Goal: Feedback & Contribution: Submit feedback/report problem

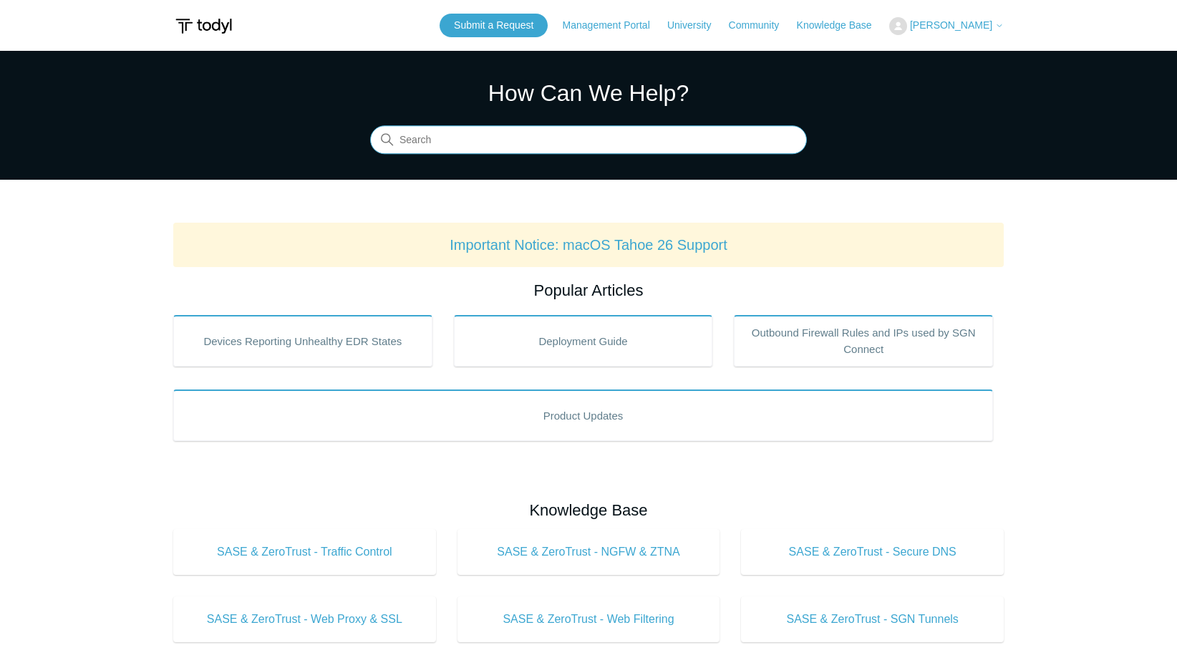
click at [443, 151] on input "Search" at bounding box center [588, 140] width 437 height 29
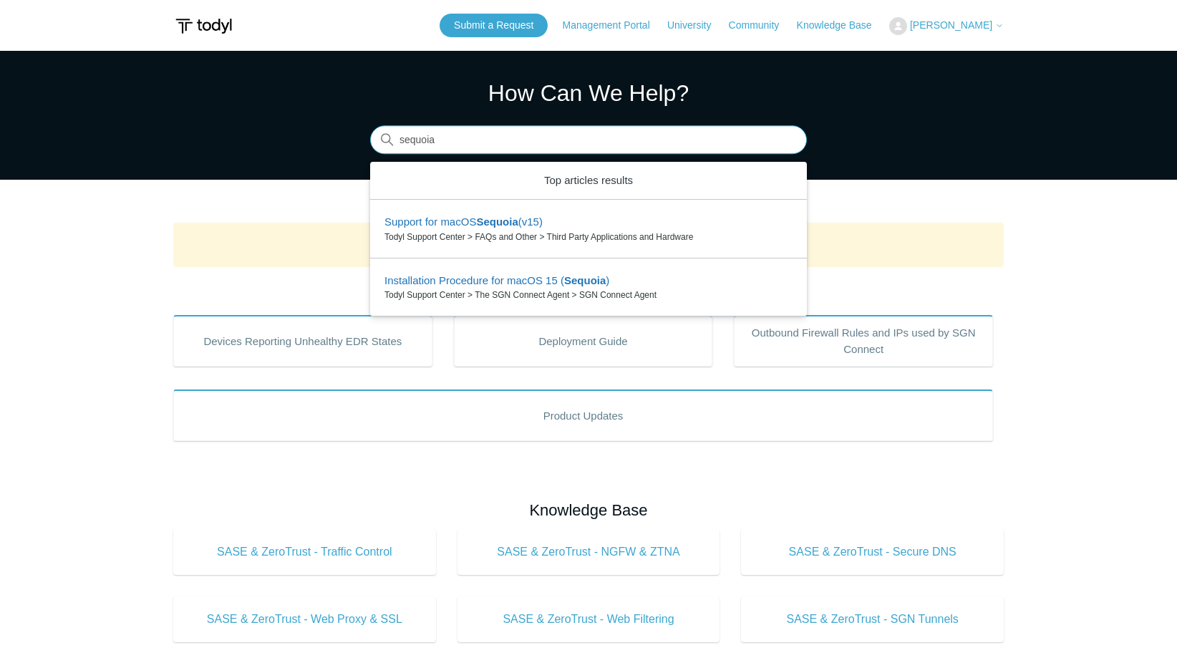
type input "sequoia"
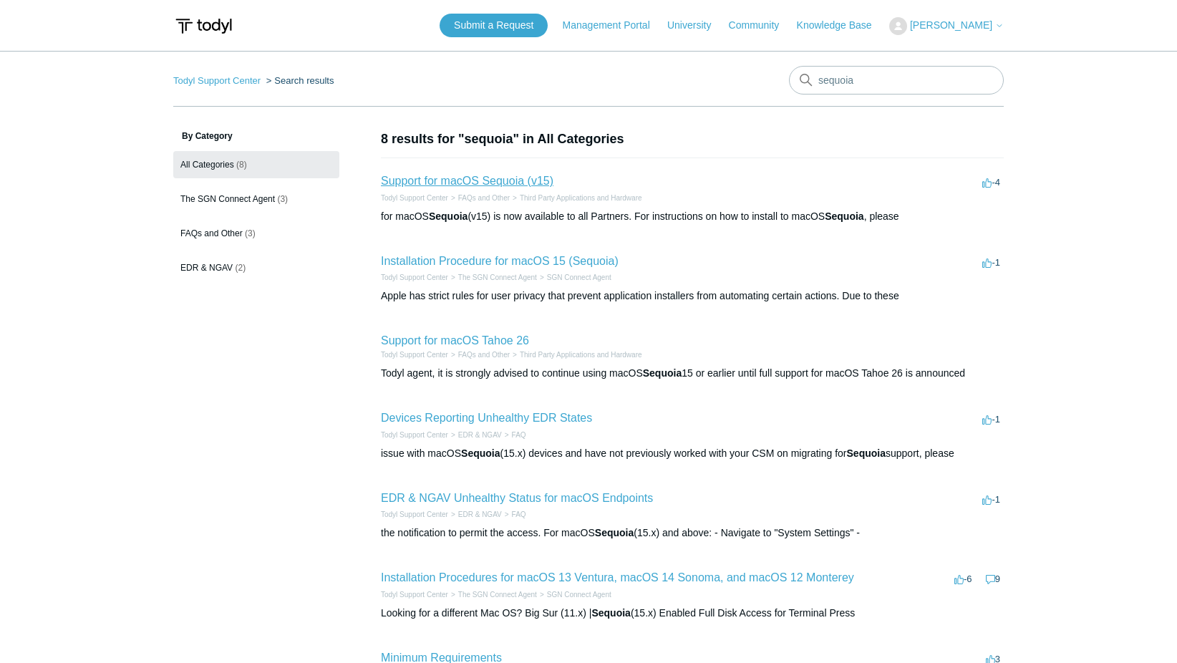
click at [494, 180] on link "Support for macOS Sequoia (v15)" at bounding box center [467, 181] width 173 height 12
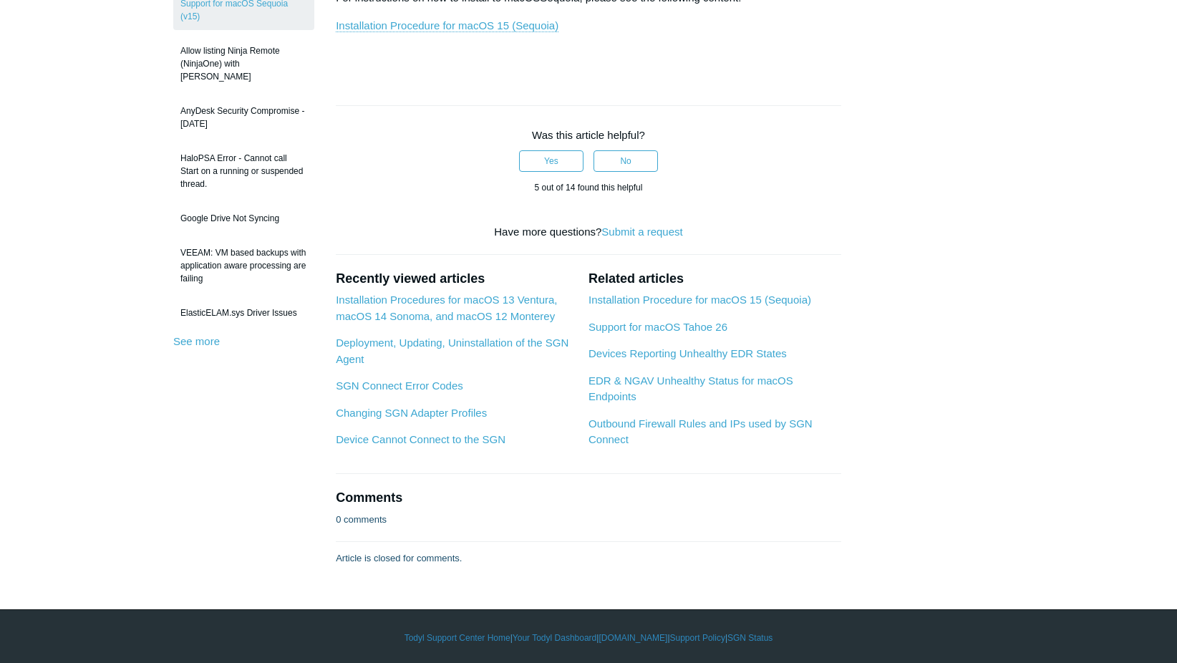
scroll to position [299, 0]
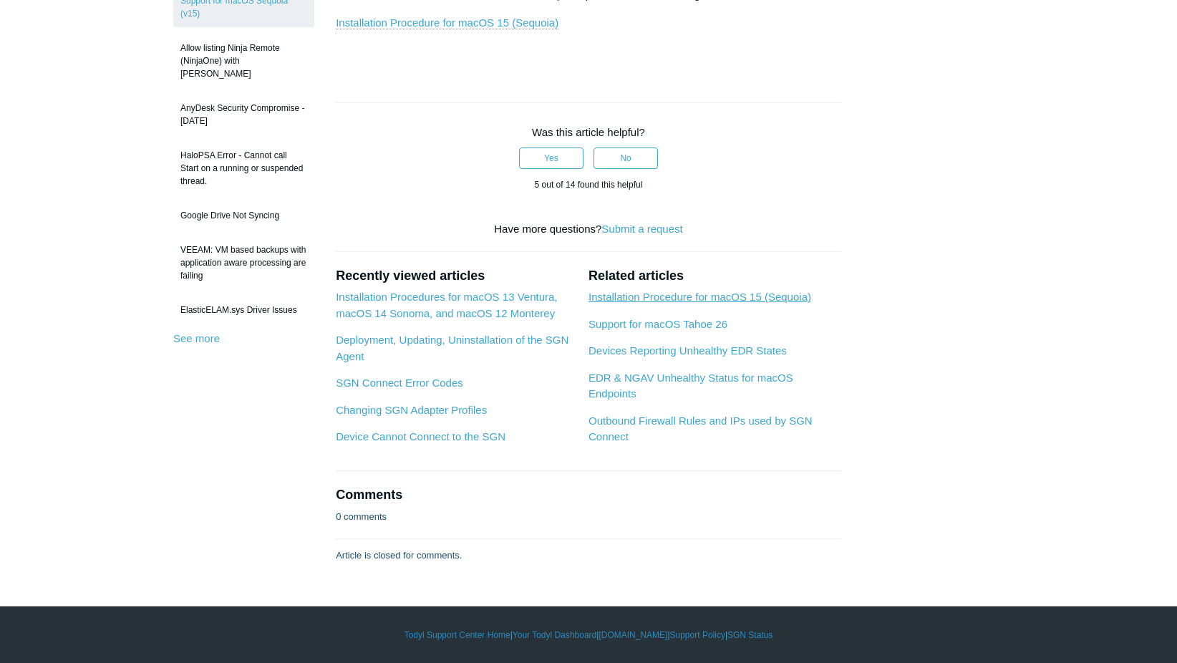
click at [686, 298] on link "Installation Procedure for macOS 15 (Sequoia)" at bounding box center [699, 297] width 223 height 12
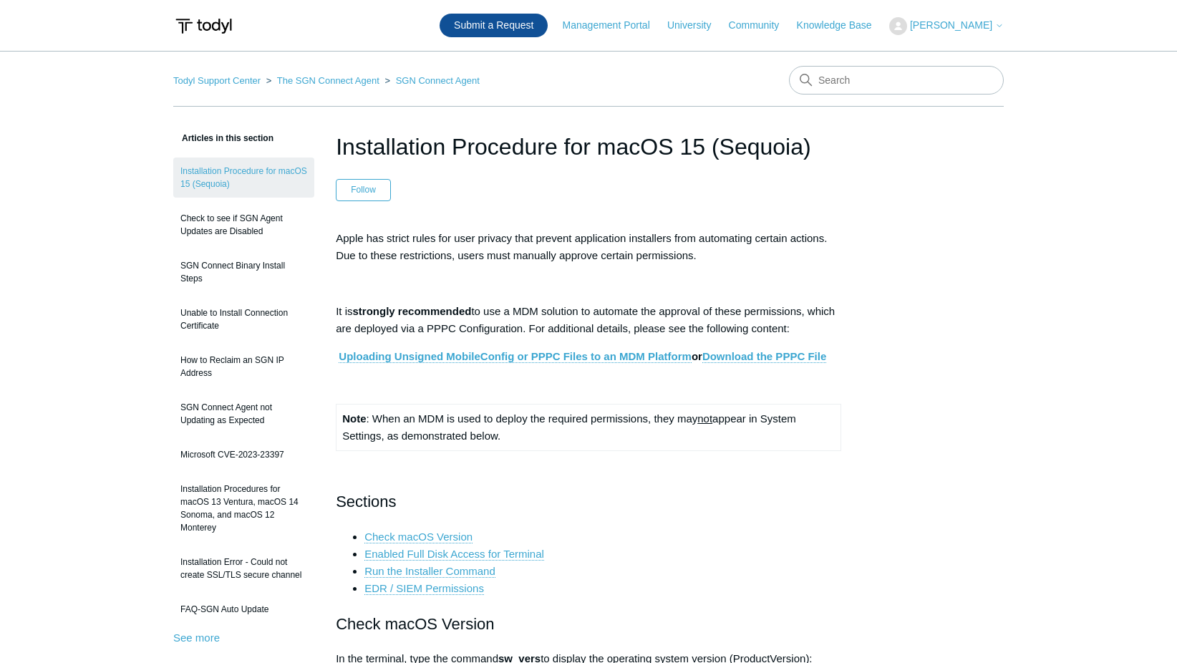
click at [519, 24] on link "Submit a Request" at bounding box center [494, 26] width 108 height 24
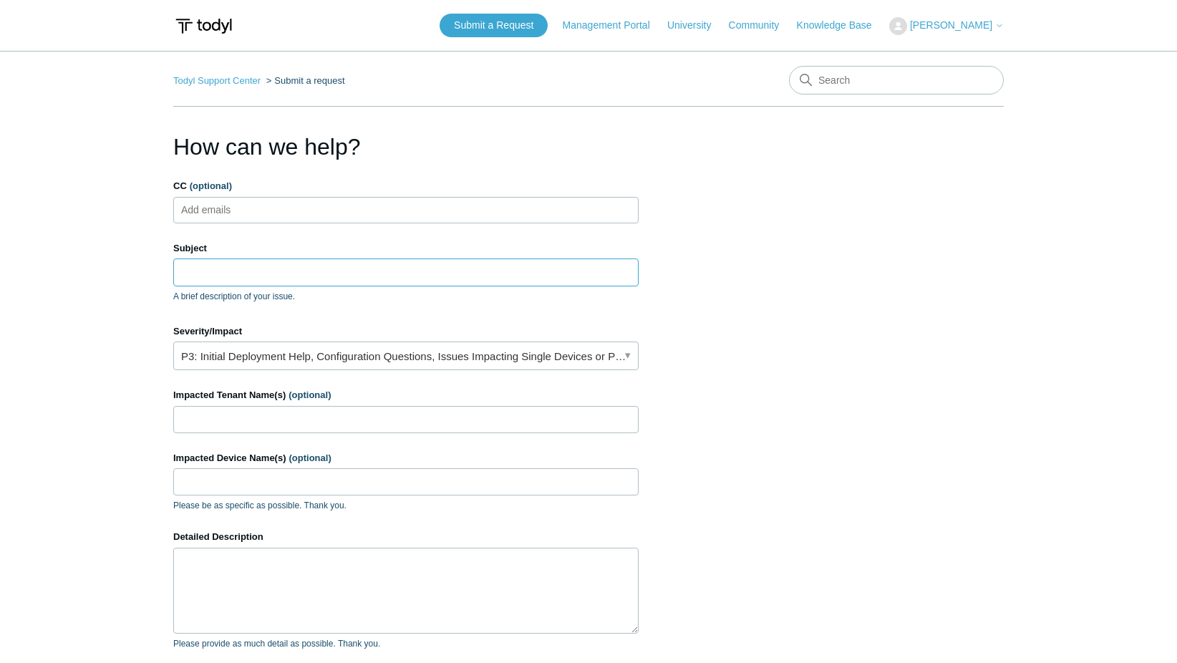
click at [235, 273] on input "Subject" at bounding box center [405, 271] width 465 height 27
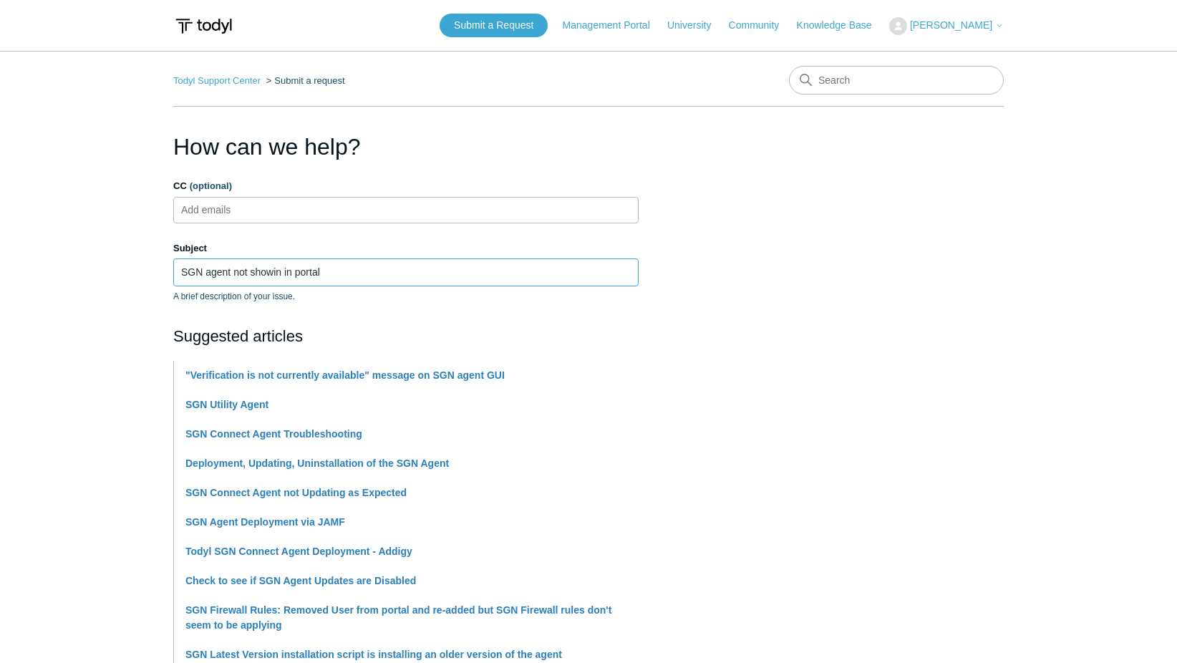
drag, startPoint x: 281, startPoint y: 271, endPoint x: 284, endPoint y: 306, distance: 34.4
click at [281, 282] on input "SGN agent not showin in portal" at bounding box center [405, 271] width 465 height 27
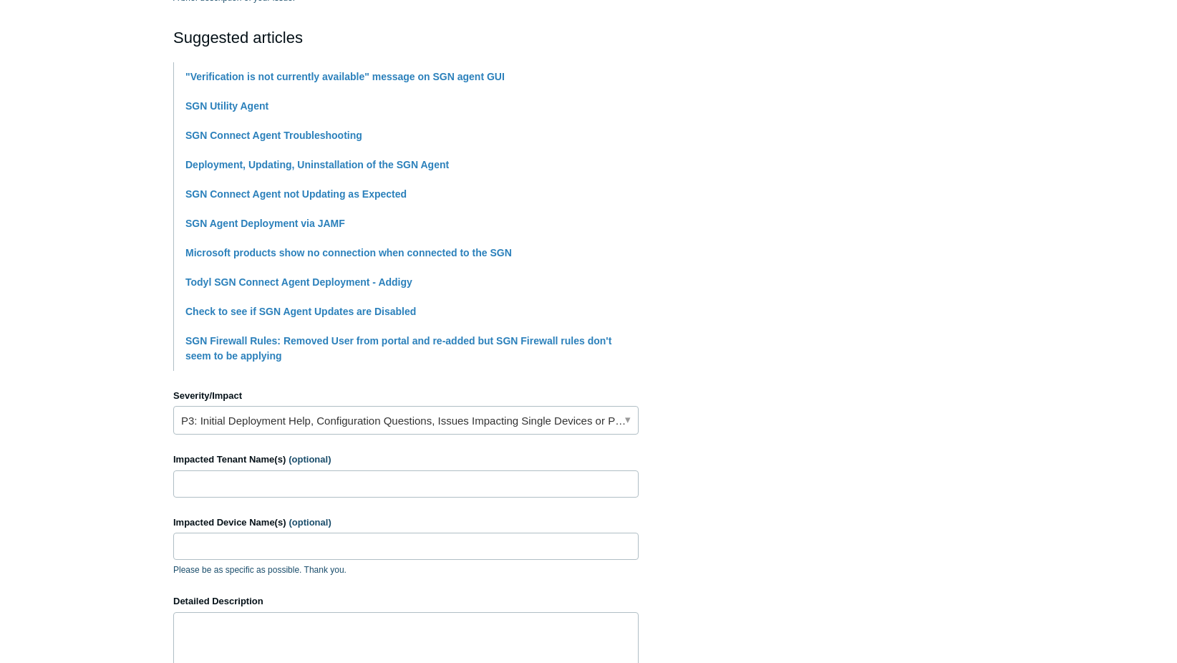
scroll to position [573, 0]
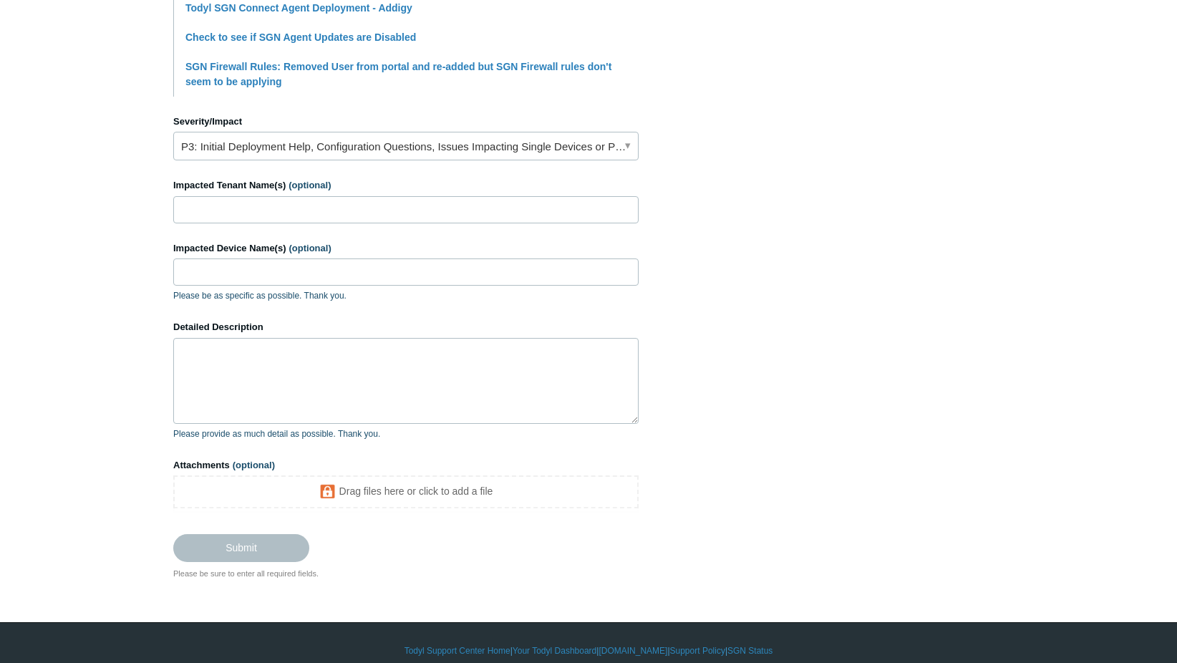
type input "SGN agent not showing in portal"
click at [207, 213] on input "Impacted Tenant Name(s) (optional)" at bounding box center [405, 209] width 465 height 27
type input "i4Color"
click at [224, 270] on input "Impacted Device Name(s) (optional)" at bounding box center [405, 271] width 465 height 27
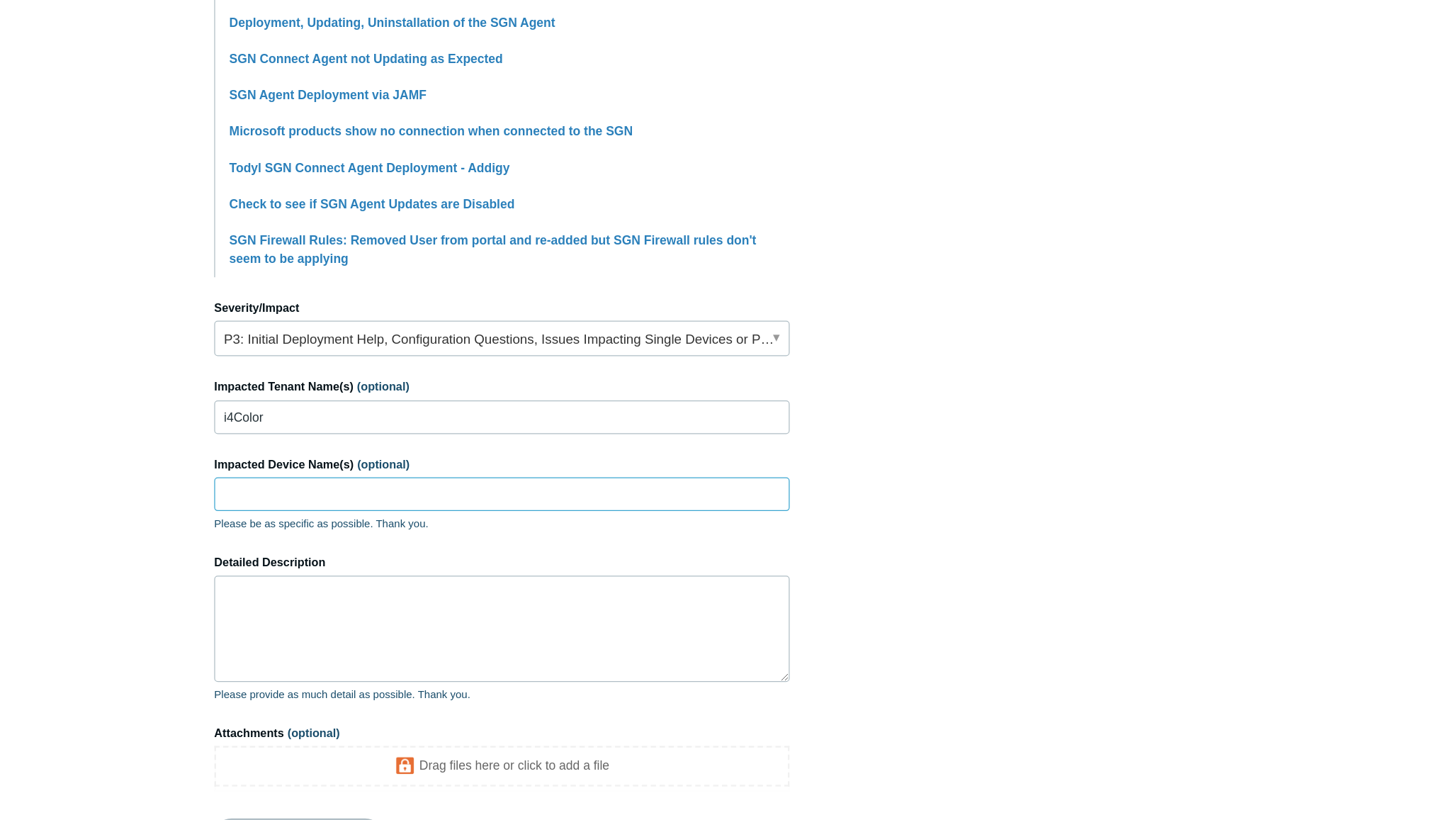
scroll to position [421, 0]
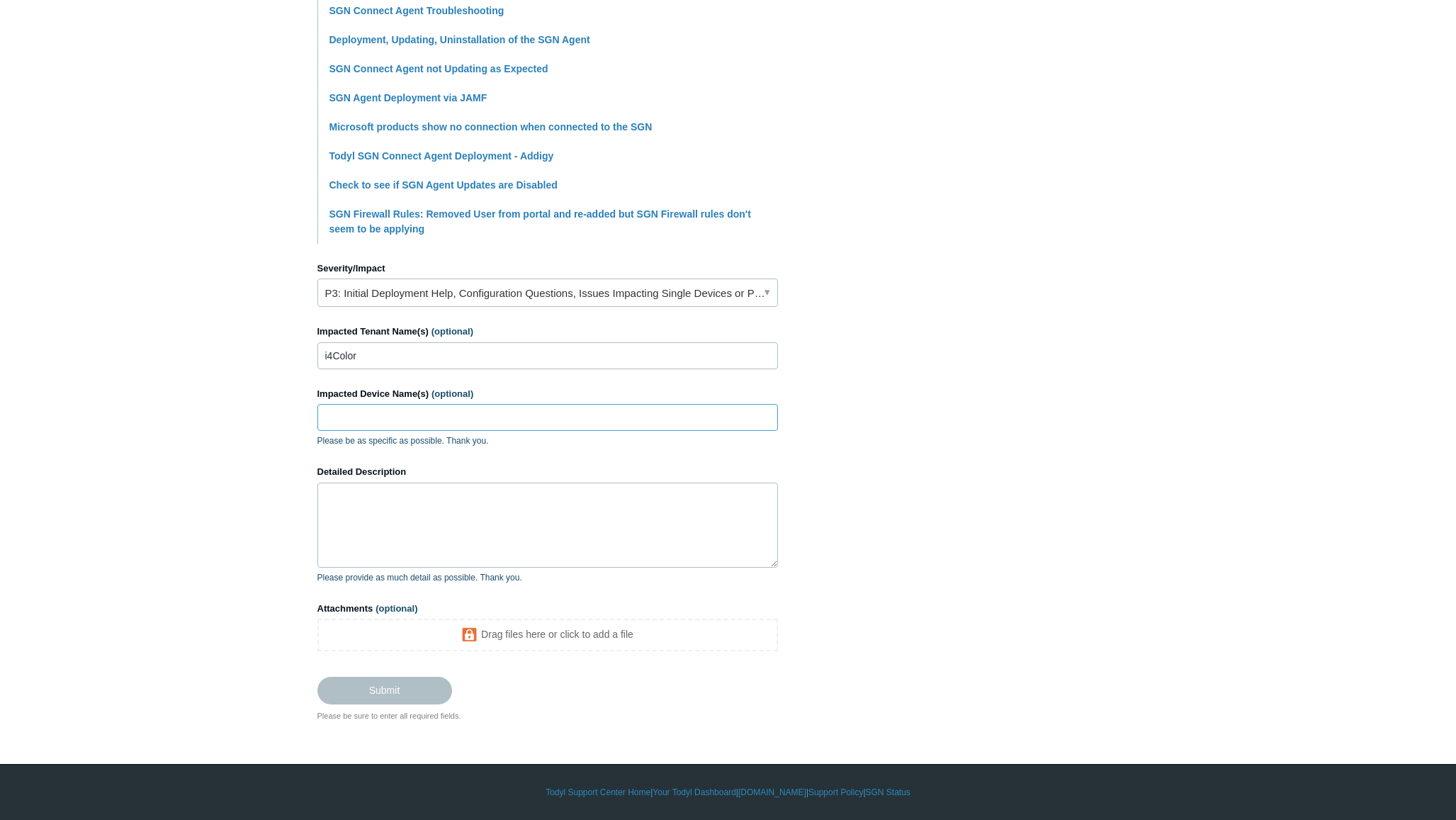
click at [363, 412] on input "Impacted Device Name(s) (optional)" at bounding box center [547, 417] width 460 height 27
click at [342, 491] on textarea "Detailed Description" at bounding box center [547, 526] width 460 height 85
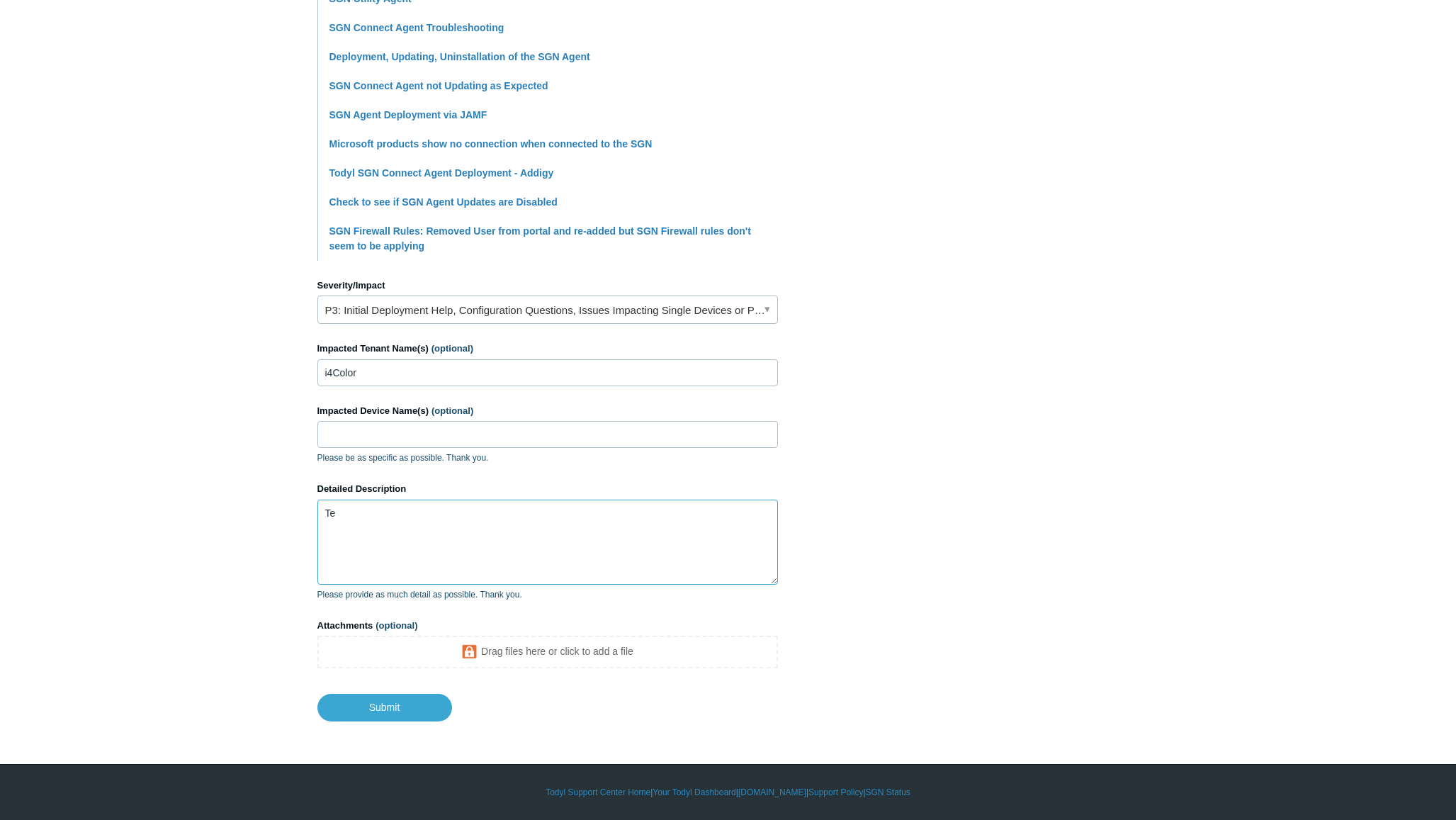
type textarea "T"
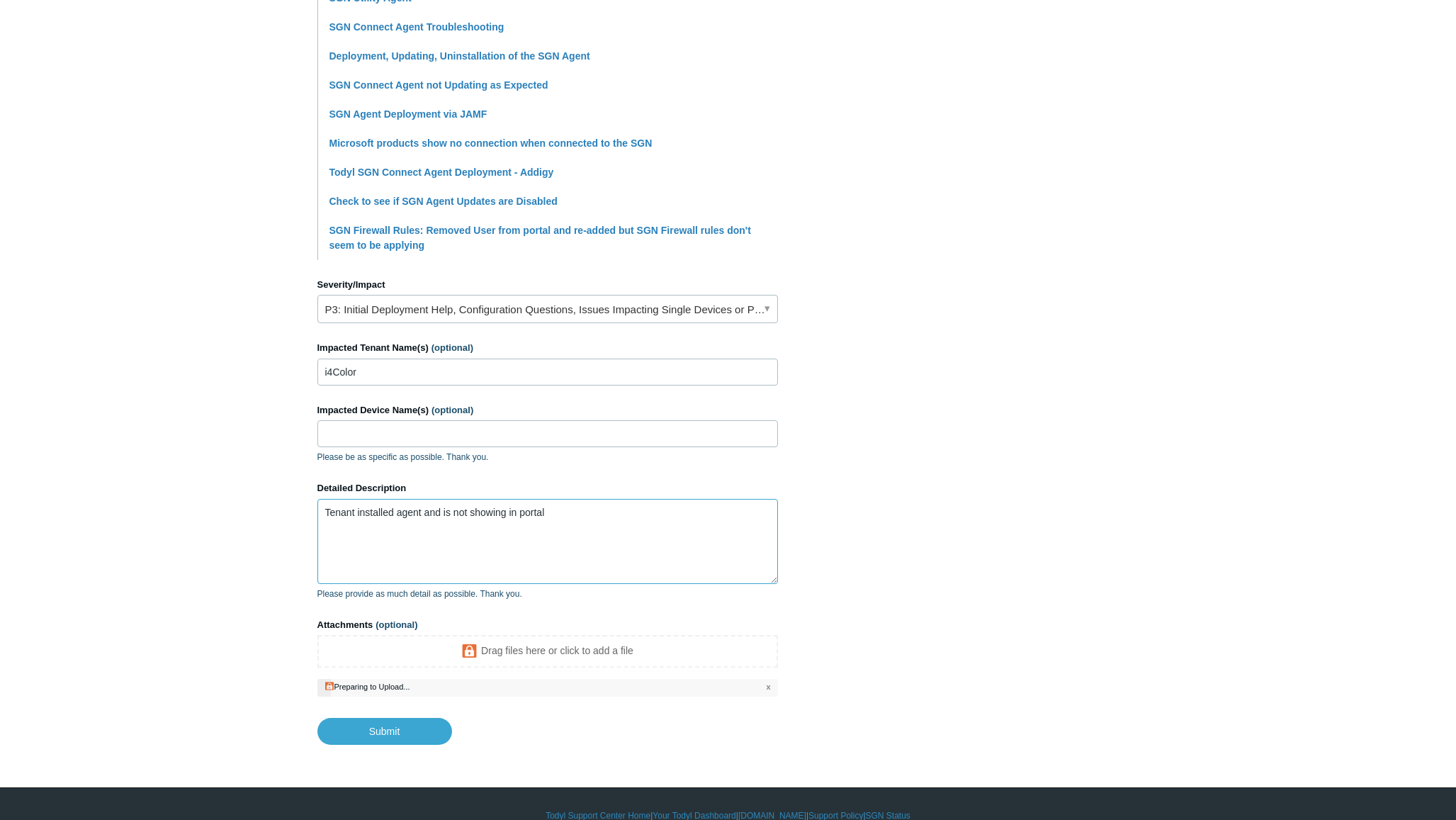
scroll to position [421, 0]
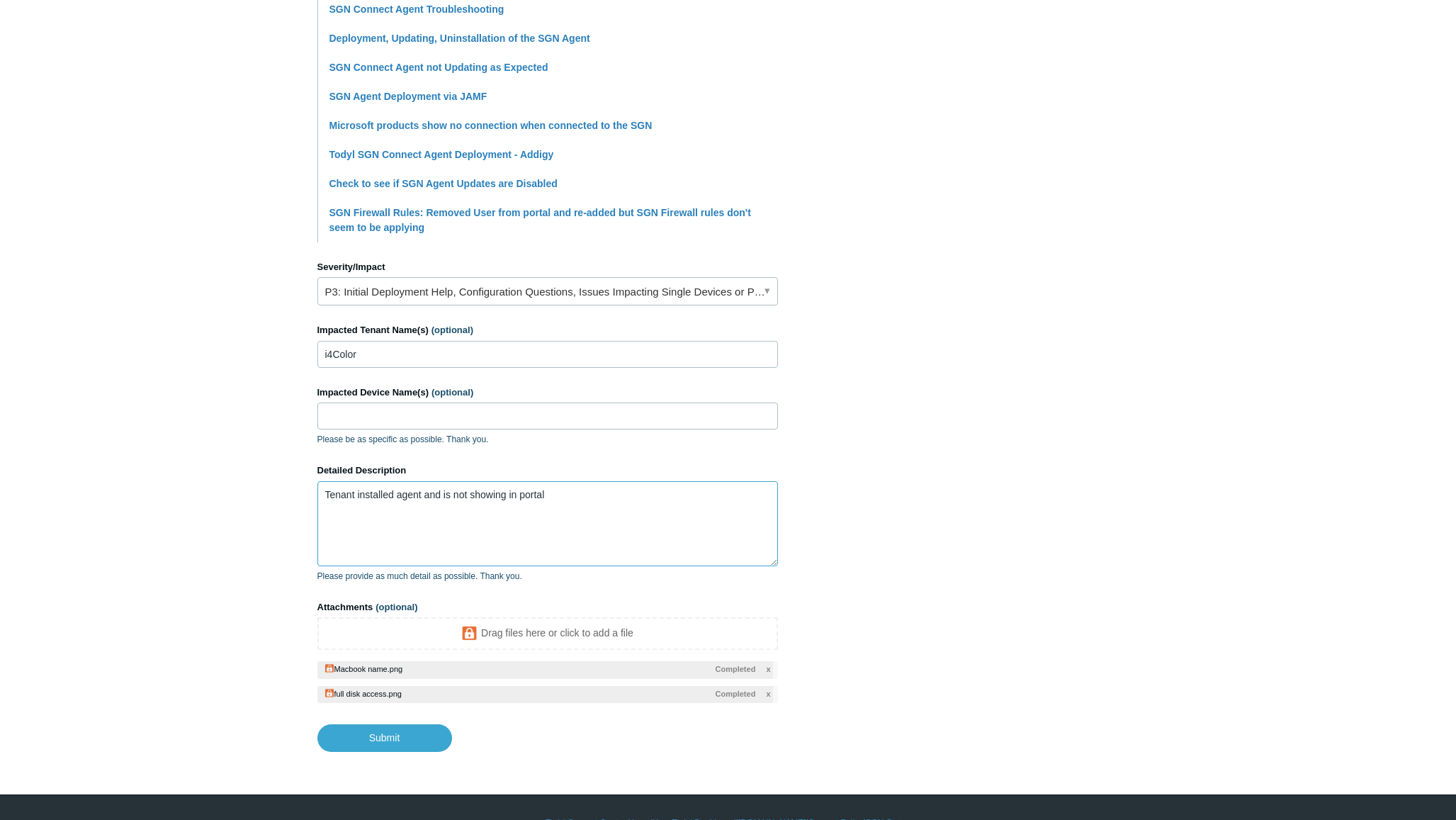
click at [578, 505] on textarea "Tenant installed agent and is not showing in portal" at bounding box center [547, 524] width 460 height 85
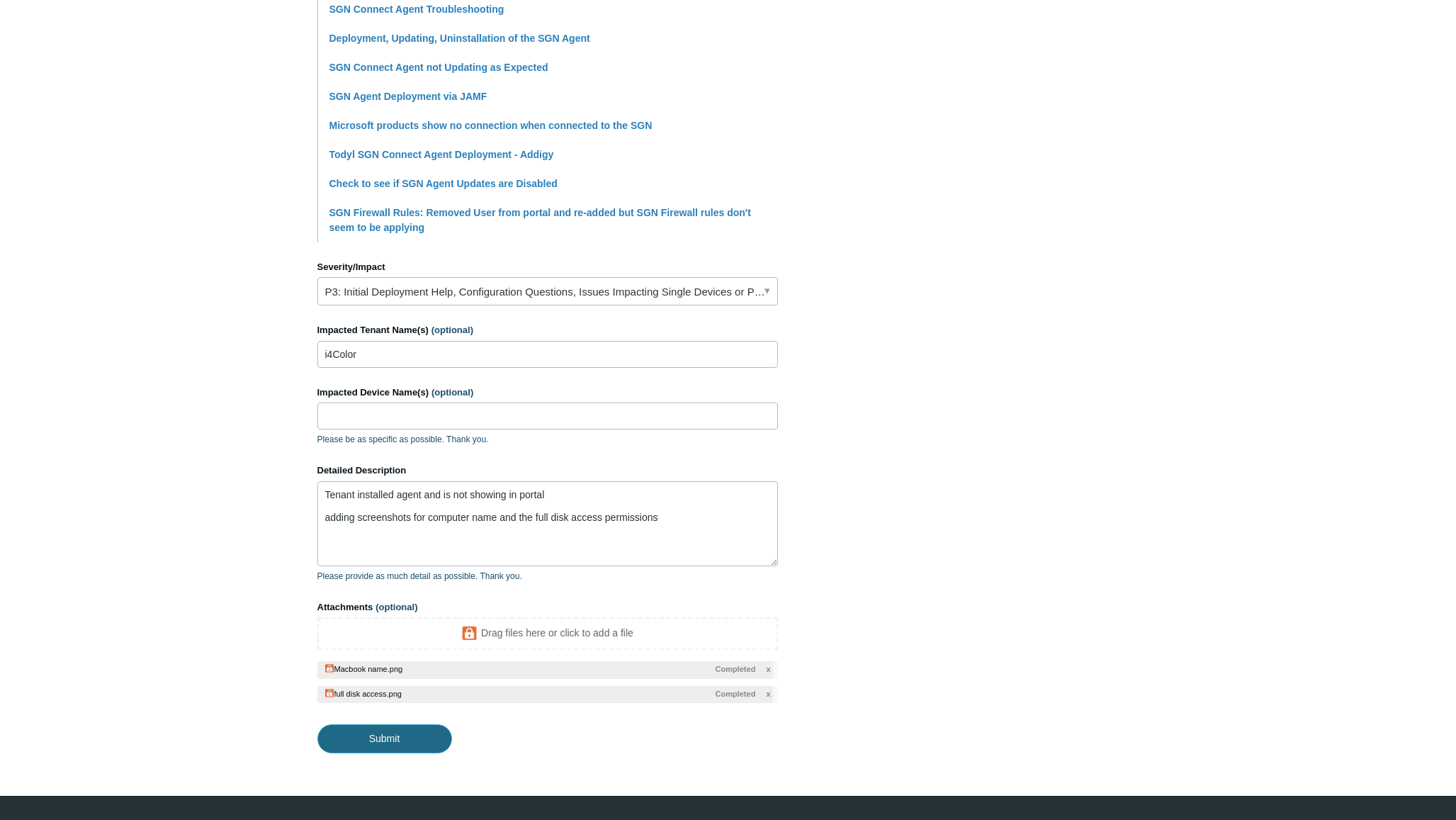
click at [395, 656] on input "Submit" at bounding box center [385, 739] width 135 height 29
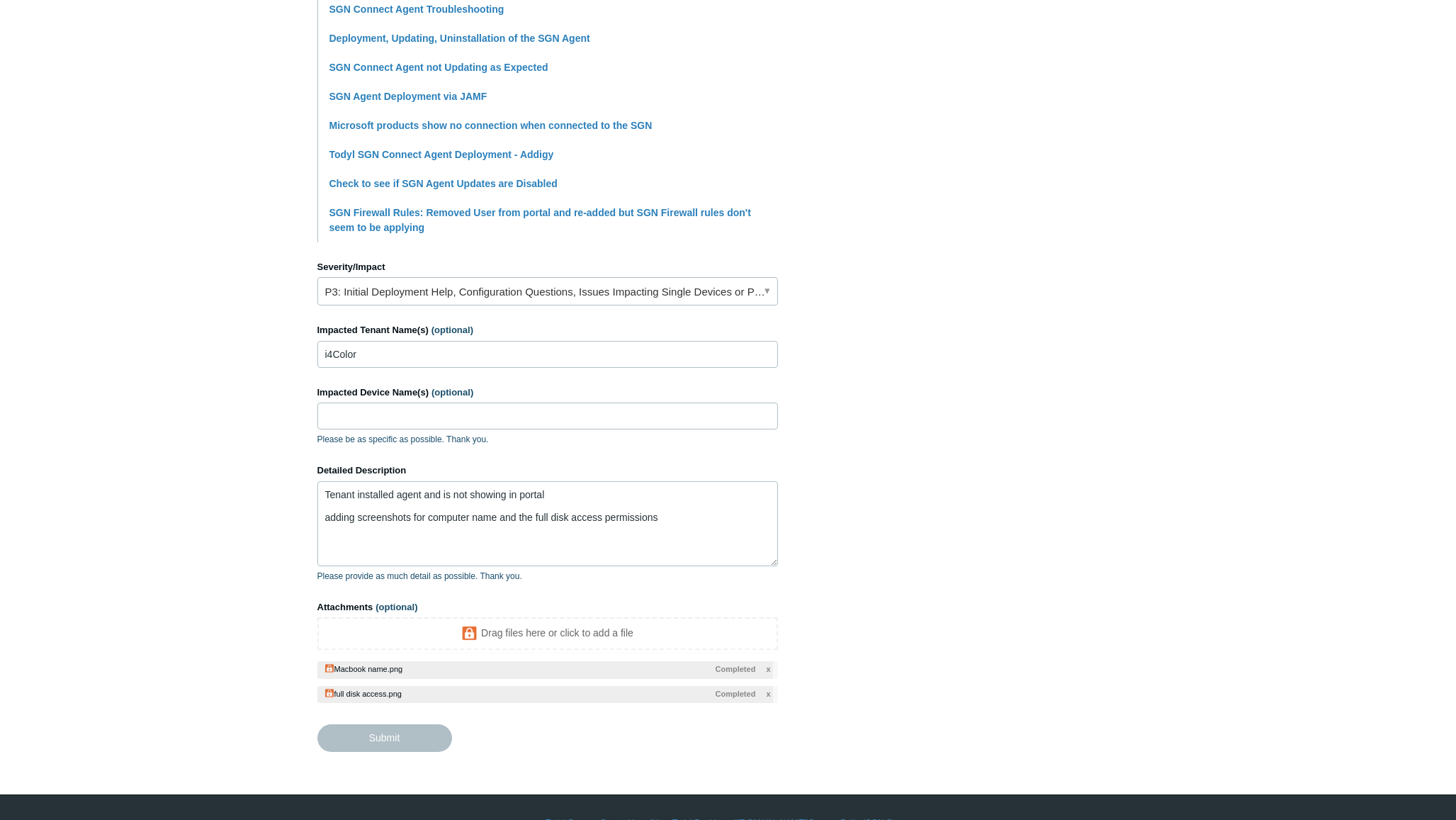
type textarea "Tenant installed agent and is not showing in portal adding screenshots for comp…"
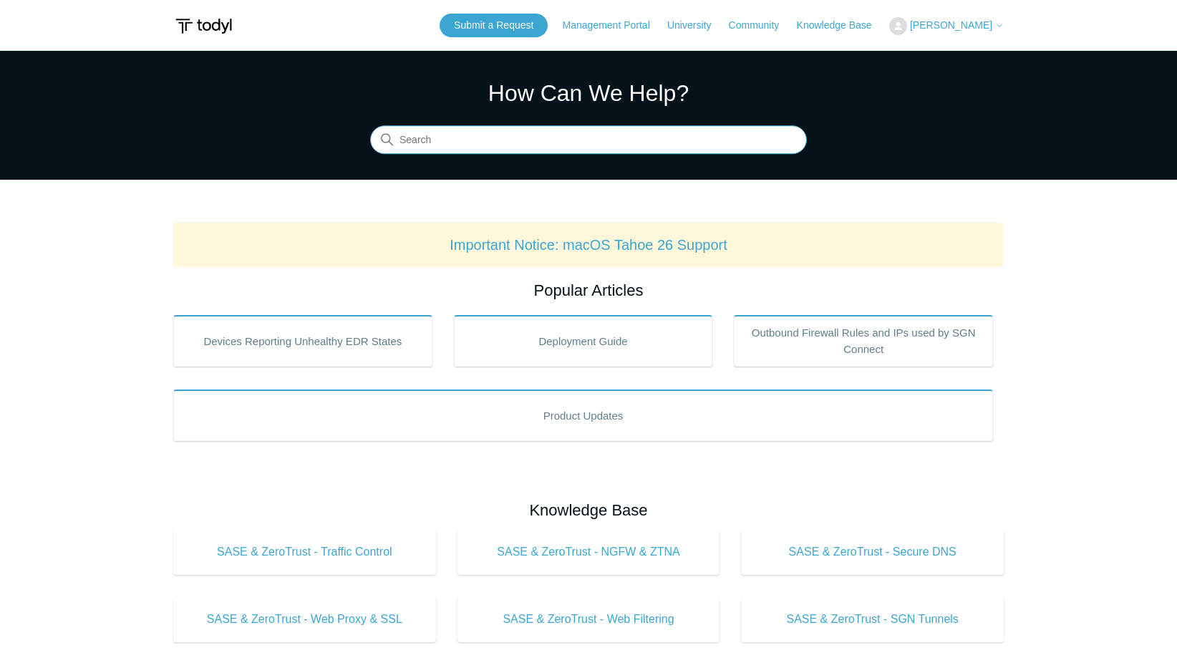
click at [500, 142] on input "Search" at bounding box center [588, 140] width 437 height 29
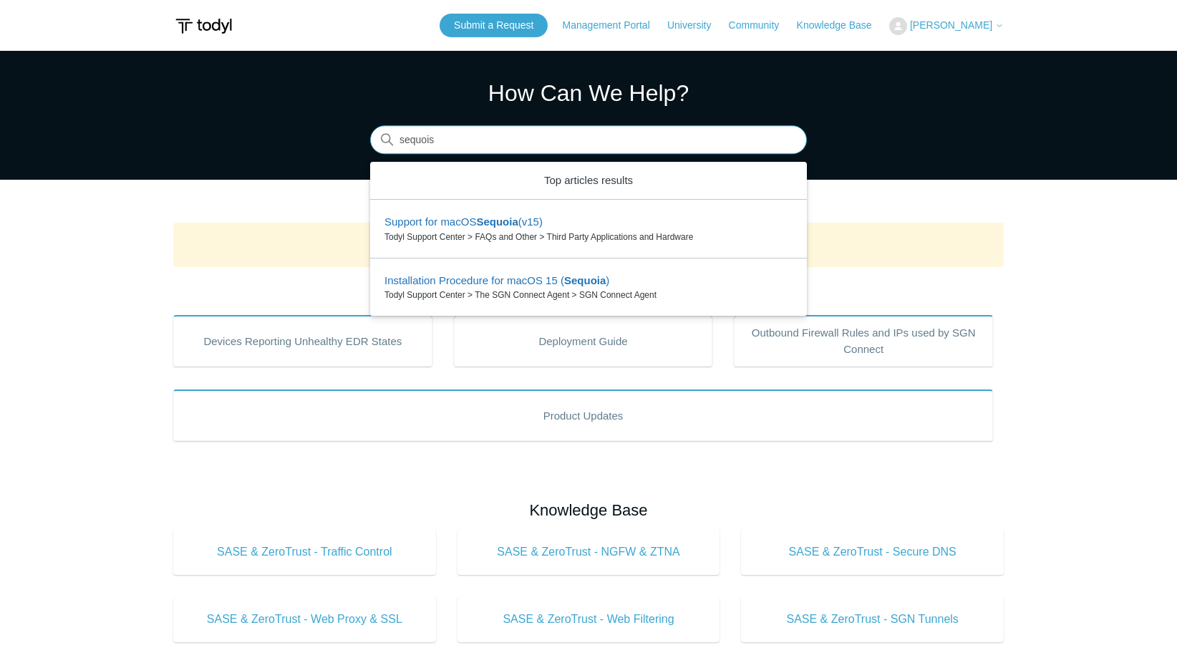
type input "sequois"
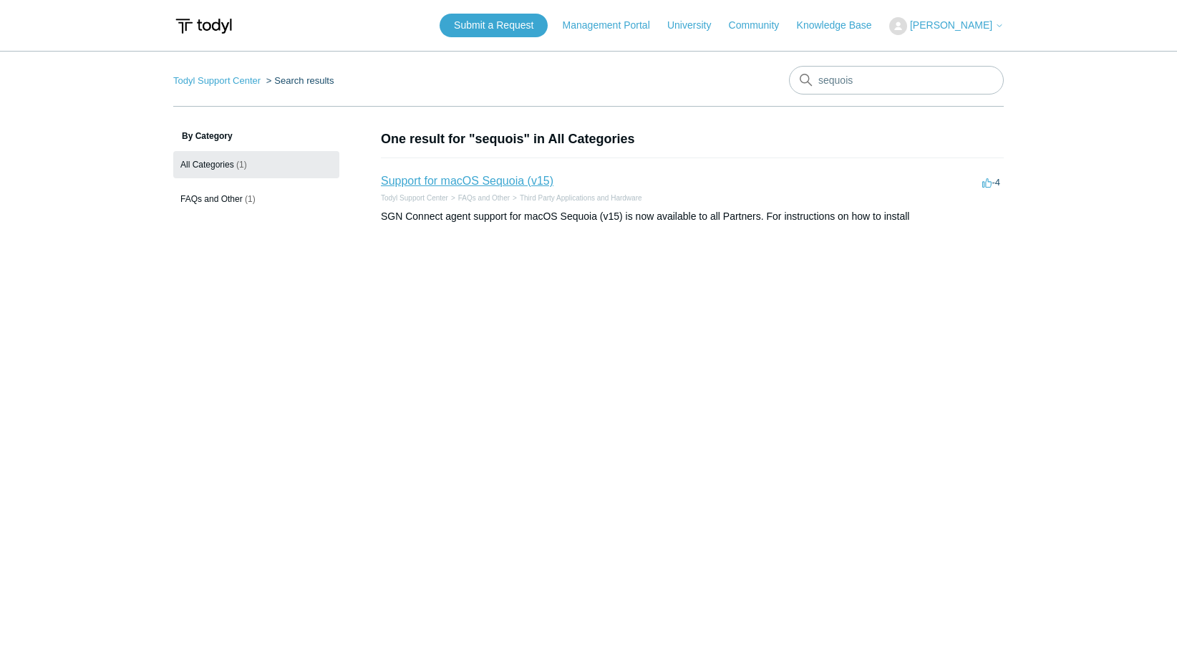
click at [488, 181] on link "Support for macOS Sequoia (v15)" at bounding box center [467, 181] width 173 height 12
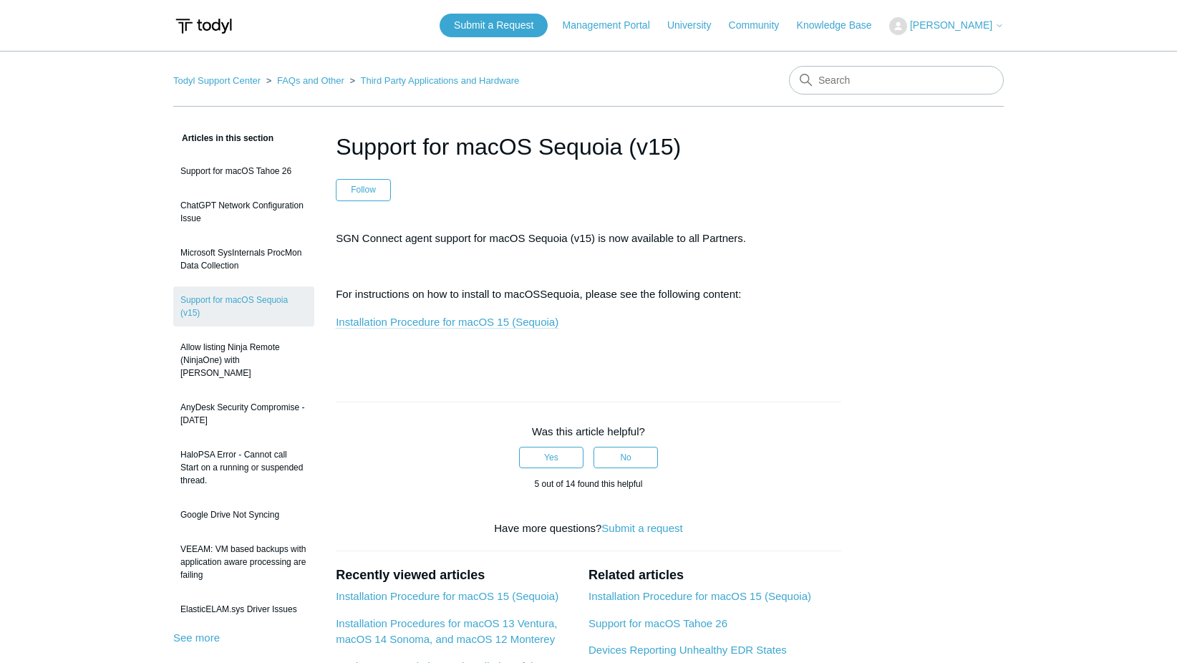
click at [444, 323] on link "Installation Procedure for macOS 15 (Sequoia)" at bounding box center [447, 322] width 223 height 13
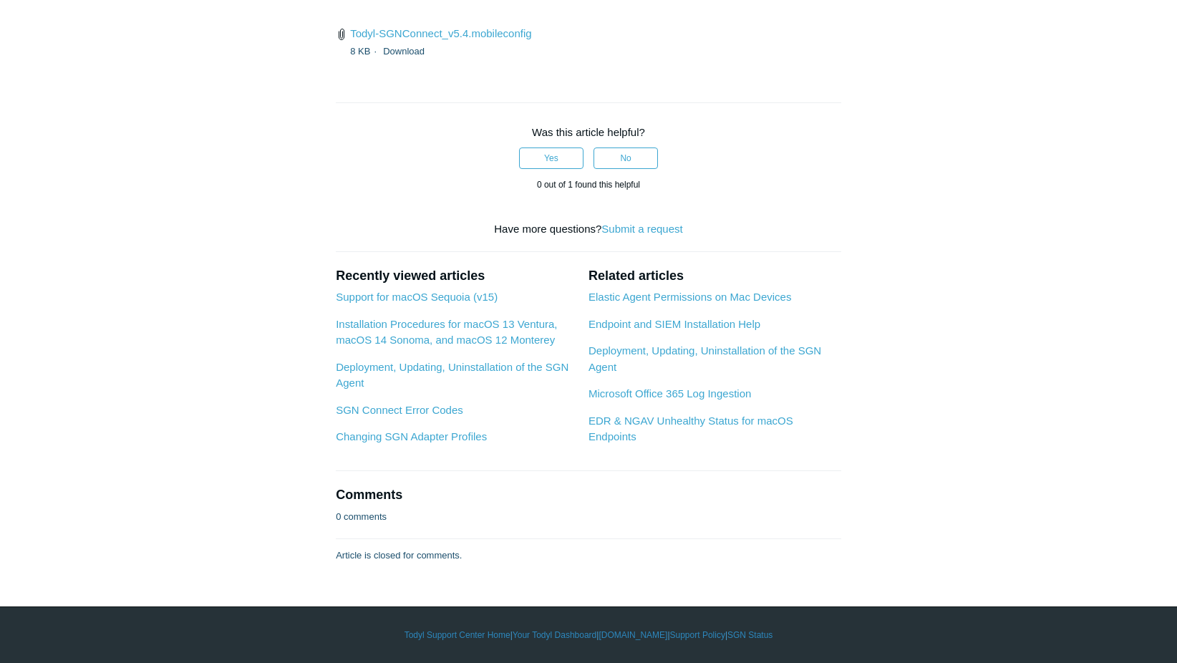
scroll to position [3723, 0]
drag, startPoint x: 345, startPoint y: 241, endPoint x: 406, endPoint y: 280, distance: 72.1
drag, startPoint x: 406, startPoint y: 280, endPoint x: 428, endPoint y: 288, distance: 23.5
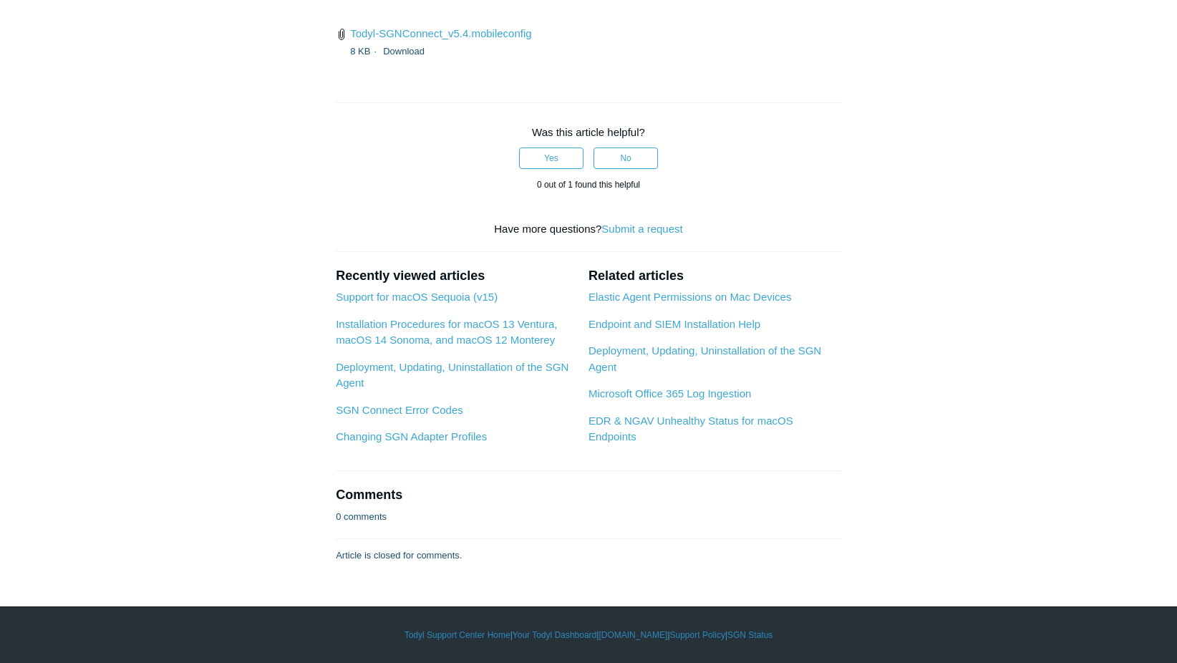
drag, startPoint x: 353, startPoint y: 248, endPoint x: 672, endPoint y: 407, distance: 356.4
copy ul "Next, in System Settings, head over to General > Login Items & Extensions Scrol…"
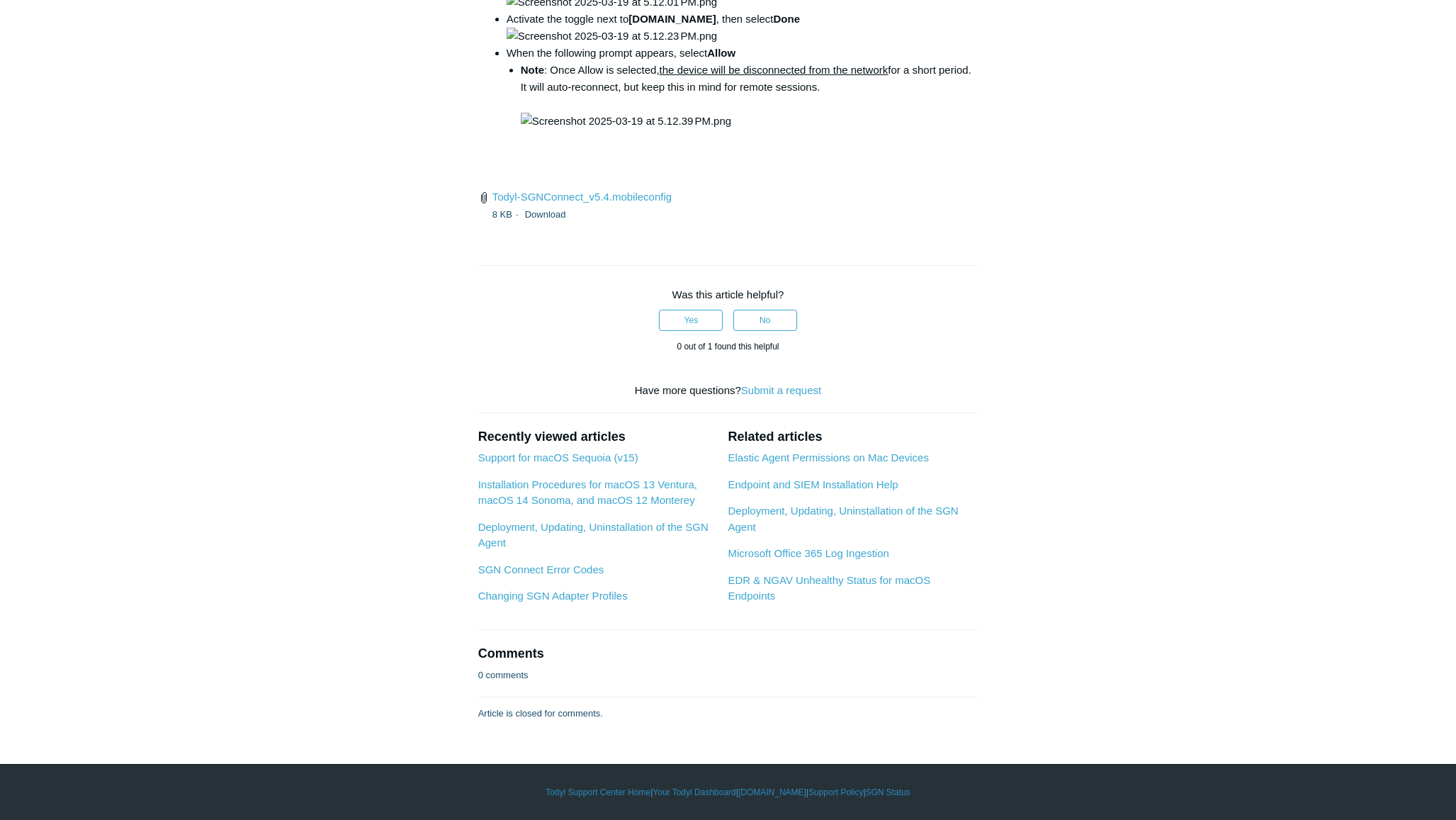
scroll to position [4007, 0]
